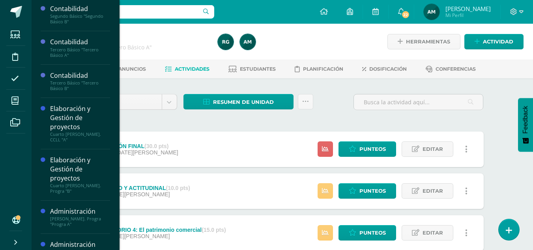
scroll to position [108, 0]
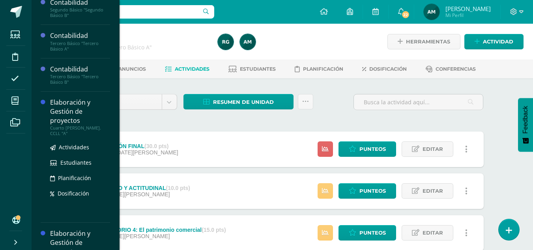
click at [81, 123] on div "Elaboración y Gestión de proyectos" at bounding box center [80, 111] width 60 height 27
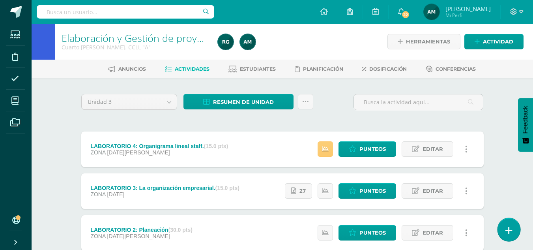
click at [509, 231] on icon at bounding box center [509, 230] width 7 height 9
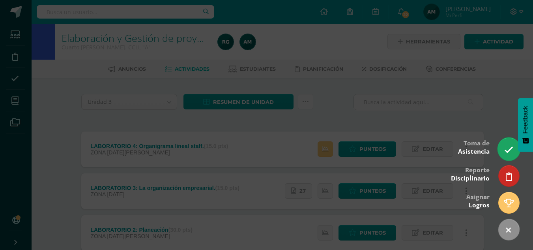
click at [508, 150] on icon at bounding box center [508, 149] width 9 height 9
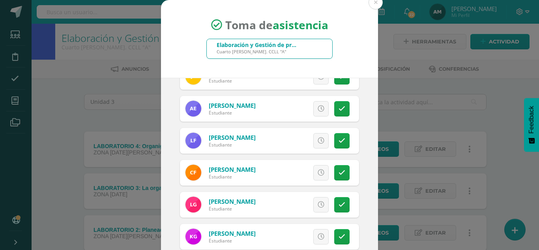
scroll to position [312, 0]
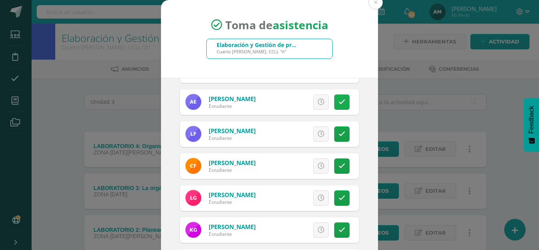
click at [339, 103] on icon at bounding box center [342, 102] width 7 height 7
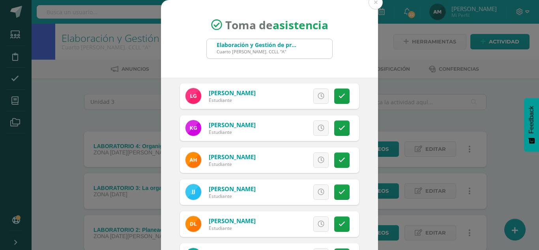
scroll to position [420, 0]
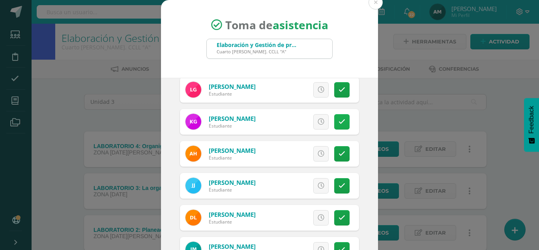
click at [339, 123] on icon at bounding box center [342, 121] width 7 height 7
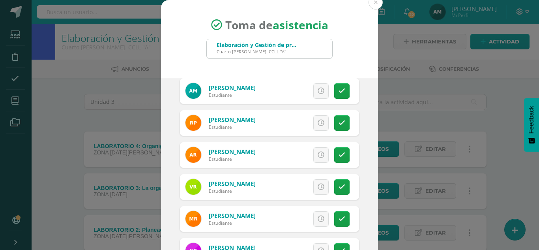
scroll to position [617, 0]
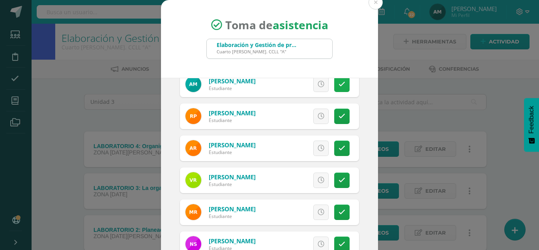
click at [335, 88] on link at bounding box center [341, 84] width 15 height 15
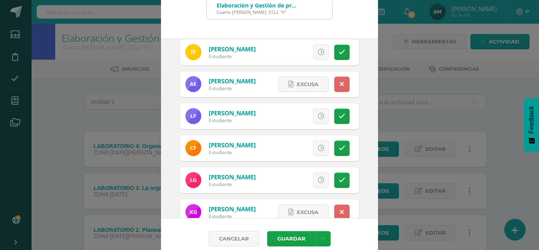
scroll to position [273, 0]
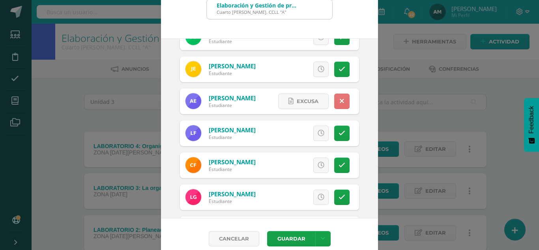
click at [337, 104] on link at bounding box center [341, 101] width 15 height 15
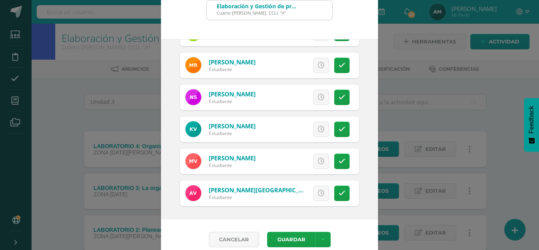
scroll to position [39, 0]
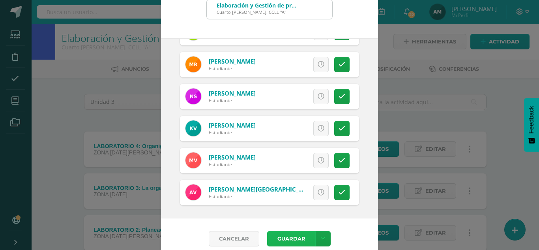
click at [296, 236] on button "Guardar" at bounding box center [291, 238] width 48 height 15
